Goal: Information Seeking & Learning: Learn about a topic

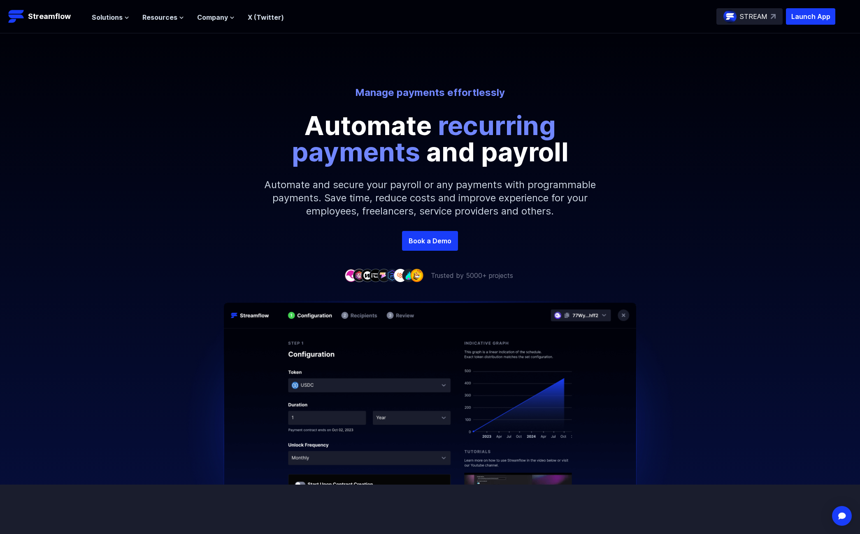
scroll to position [41, 0]
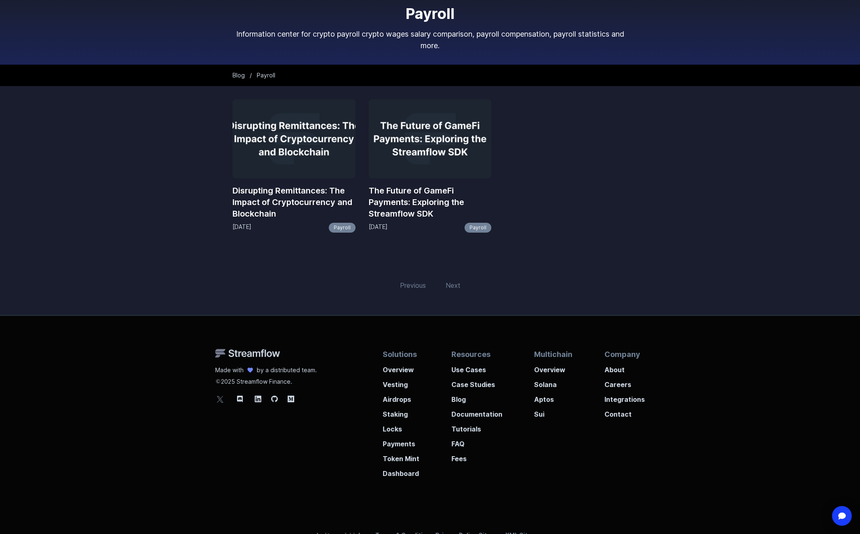
scroll to position [60, 0]
